Goal: Check status

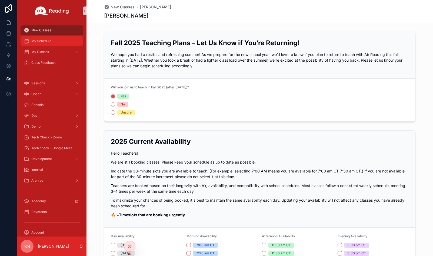
click at [48, 43] on span "My Schedule" at bounding box center [41, 41] width 20 height 4
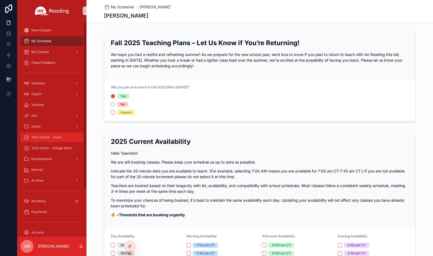
click at [41, 135] on div "Tech Check - Zoom" at bounding box center [52, 137] width 56 height 9
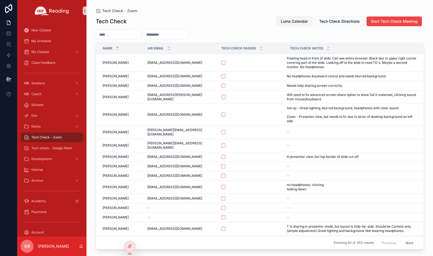
click at [289, 23] on span "Luma Calendar" at bounding box center [294, 21] width 27 height 5
